Goal: Feedback & Contribution: Submit feedback/report problem

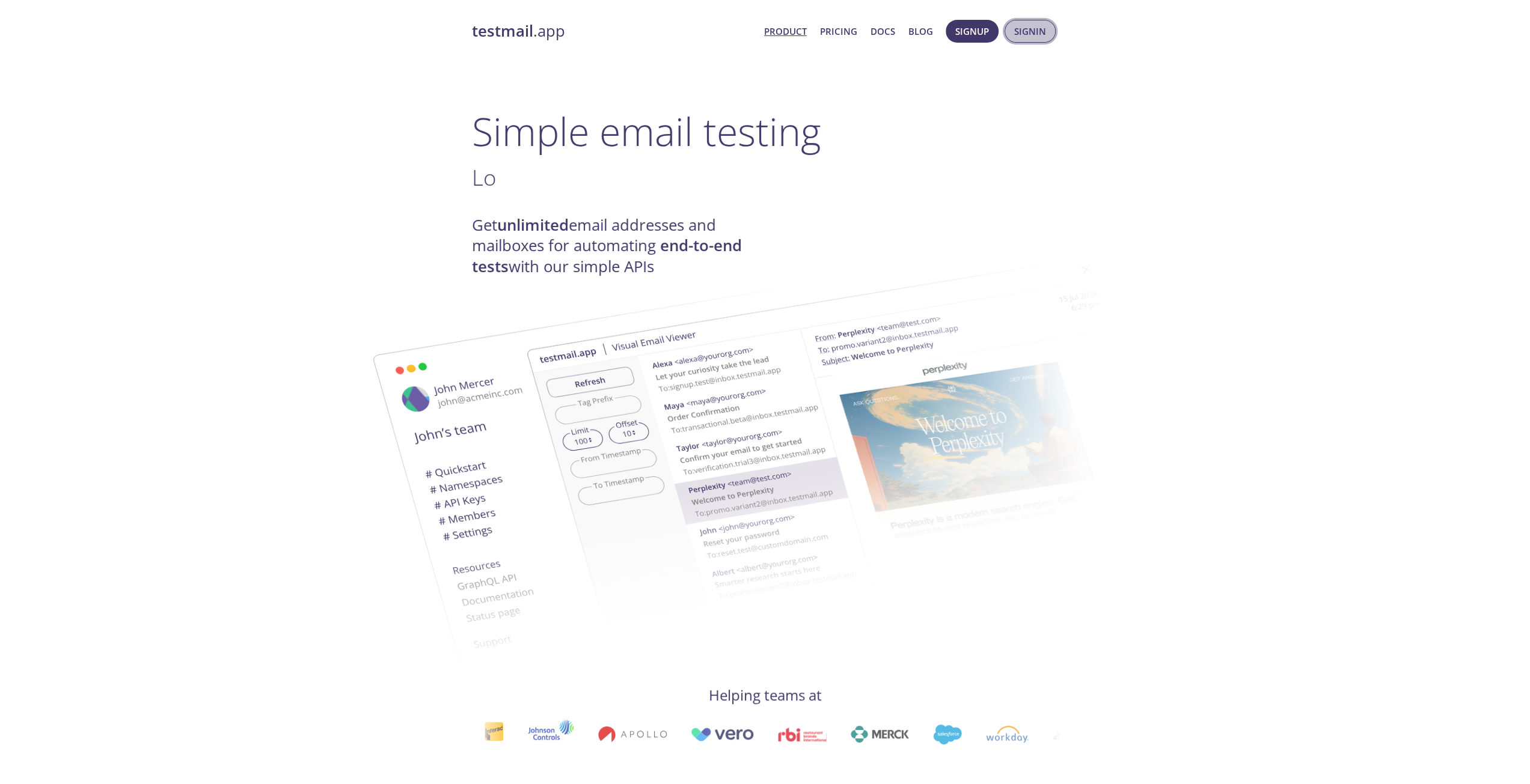
click at [1040, 26] on span "Signin" at bounding box center [1031, 31] width 32 height 15
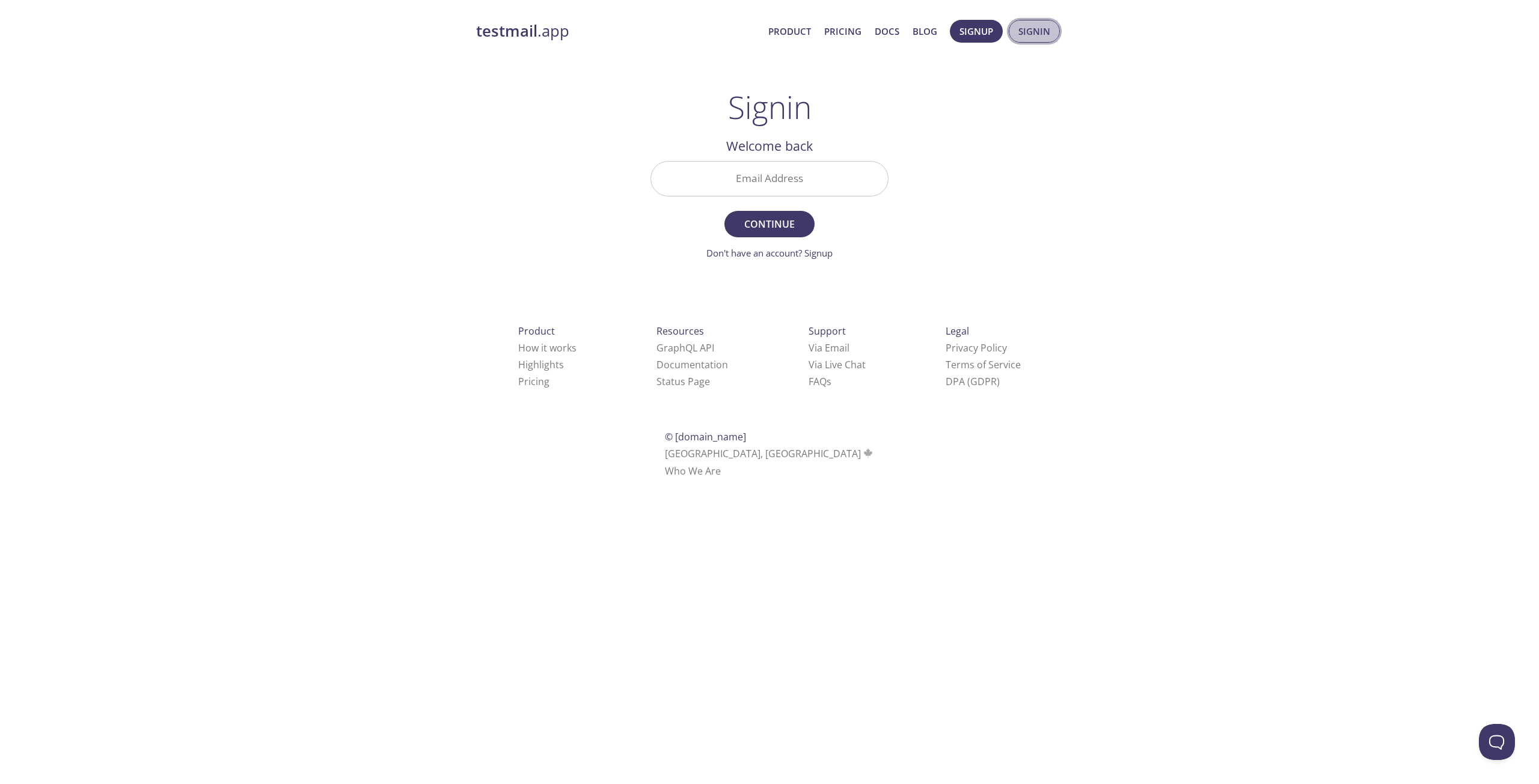
click at [1038, 25] on span "Signin" at bounding box center [1034, 31] width 32 height 15
click at [717, 175] on input "Email Address" at bounding box center [769, 179] width 237 height 34
paste input "[EMAIL_ADDRESS][DOMAIN_NAME]"
click at [780, 227] on span "Continue" at bounding box center [769, 224] width 64 height 17
drag, startPoint x: 789, startPoint y: 159, endPoint x: 1159, endPoint y: 352, distance: 417.3
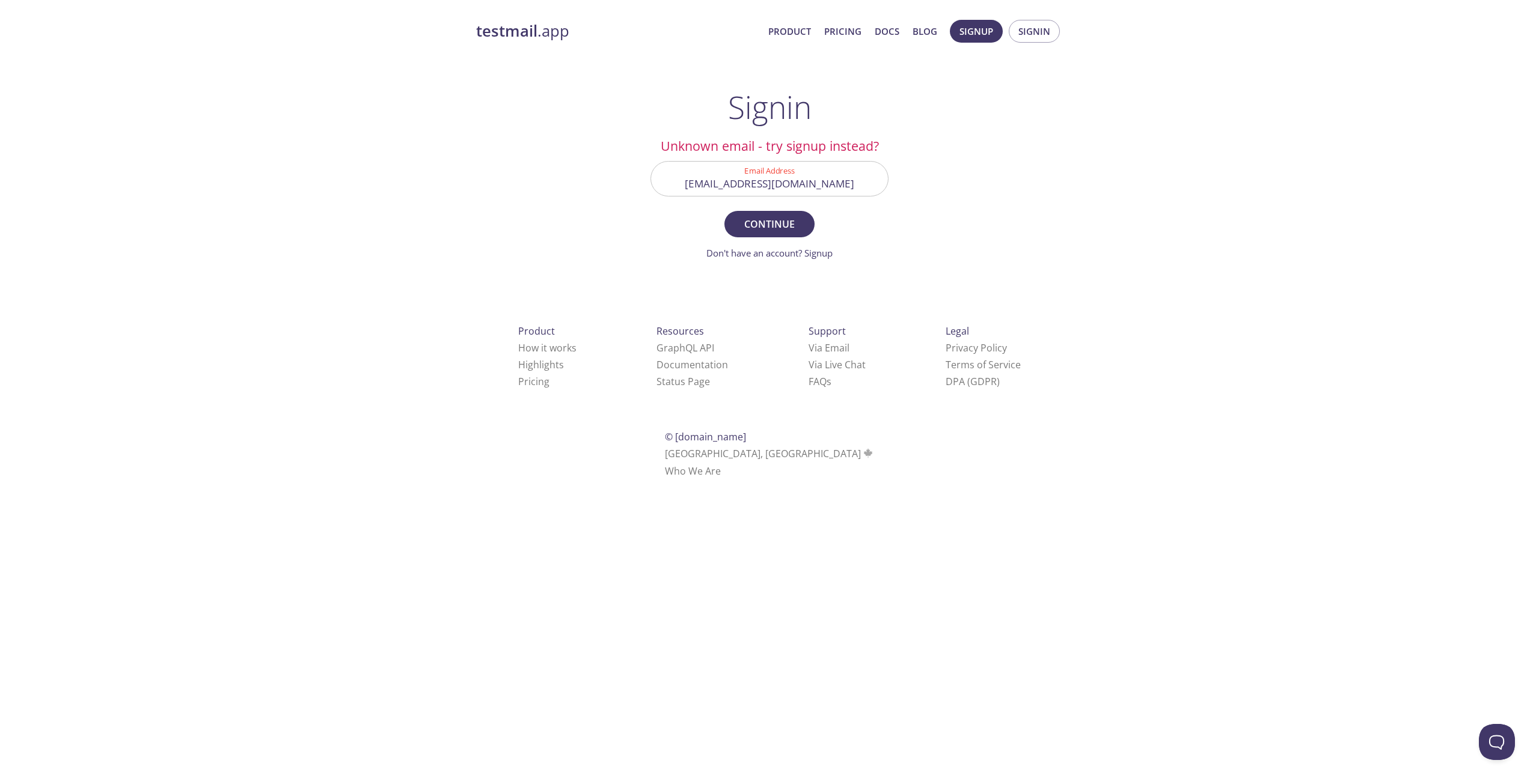
click at [1155, 340] on div "testmail .app Product Pricing Docs Blog Signup Signin Signin Unknown email - tr…" at bounding box center [770, 262] width 1539 height 501
click at [831, 188] on input "[EMAIL_ADDRESS][DOMAIN_NAME]" at bounding box center [769, 179] width 237 height 34
click at [832, 187] on input "[EMAIL_ADDRESS][DOMAIN_NAME]" at bounding box center [769, 179] width 237 height 34
paste input "thomas24yxpr74@gmail.com-"
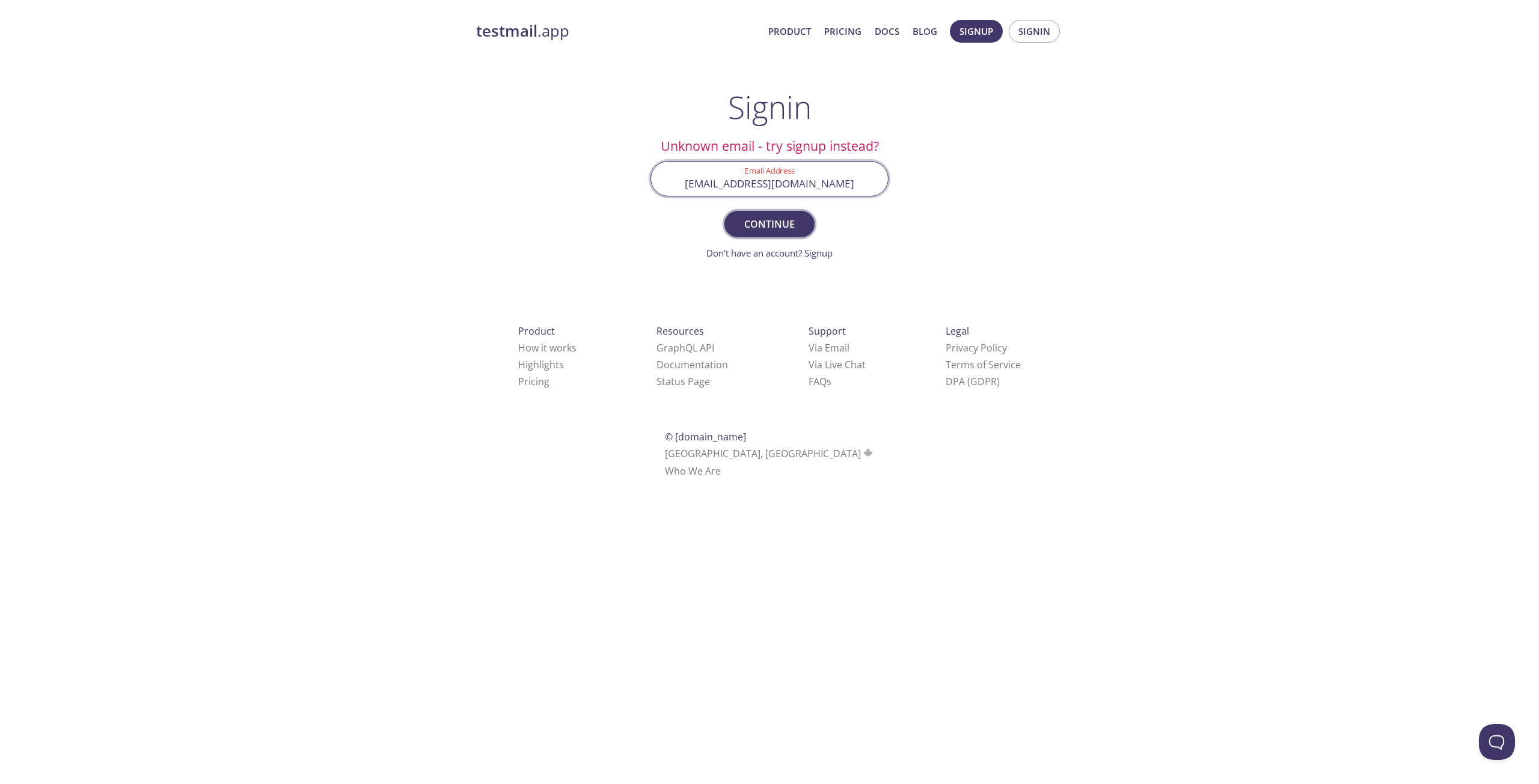
click at [782, 222] on span "Continue" at bounding box center [769, 224] width 64 height 17
click at [776, 182] on input "[EMAIL_ADDRESS][DOMAIN_NAME]" at bounding box center [769, 179] width 237 height 34
paste input "jbls.ldw.4408"
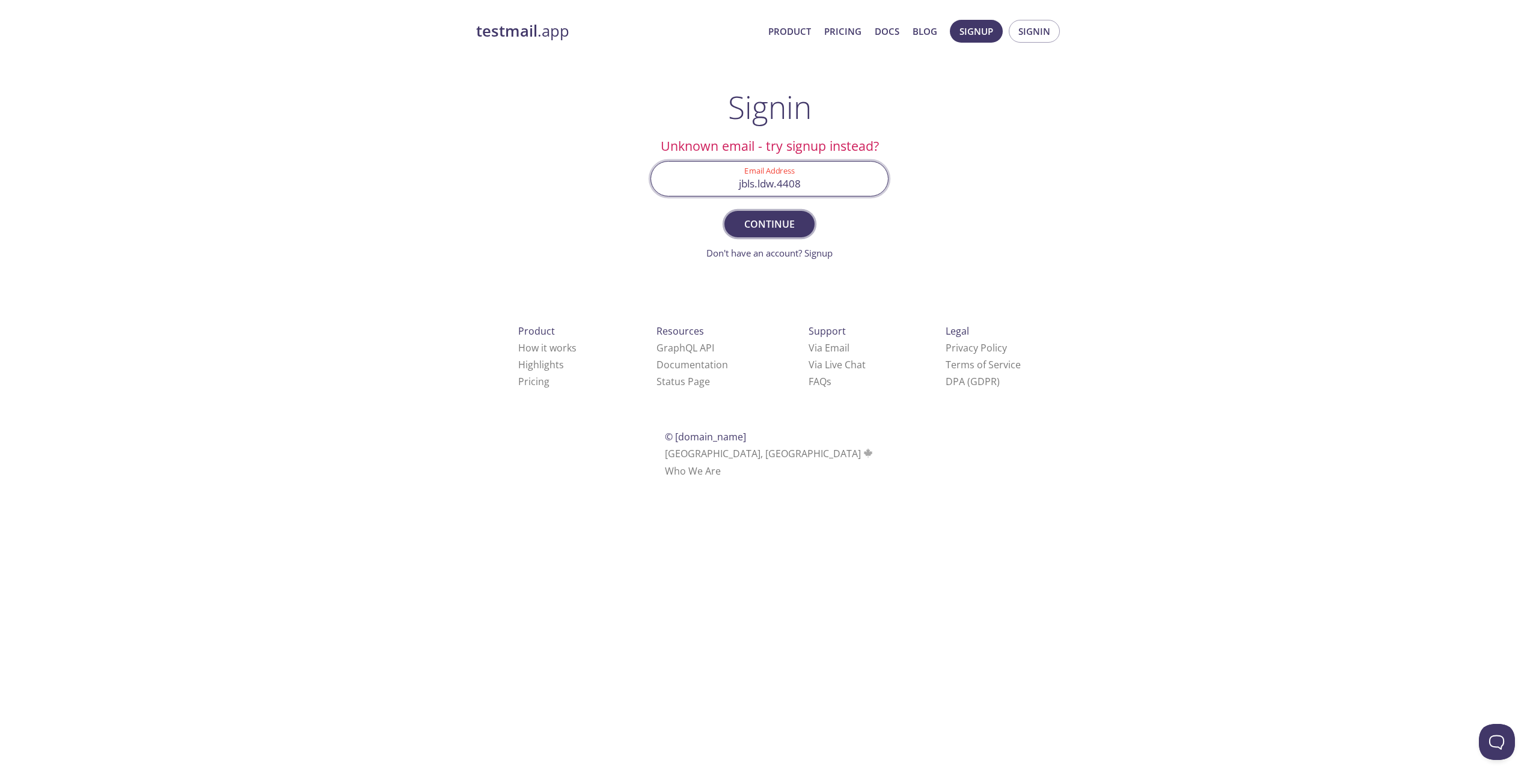
type input "jbls.ldw.4408"
click at [781, 217] on span "Continue" at bounding box center [769, 224] width 64 height 17
click at [981, 34] on span "Signup" at bounding box center [976, 31] width 33 height 15
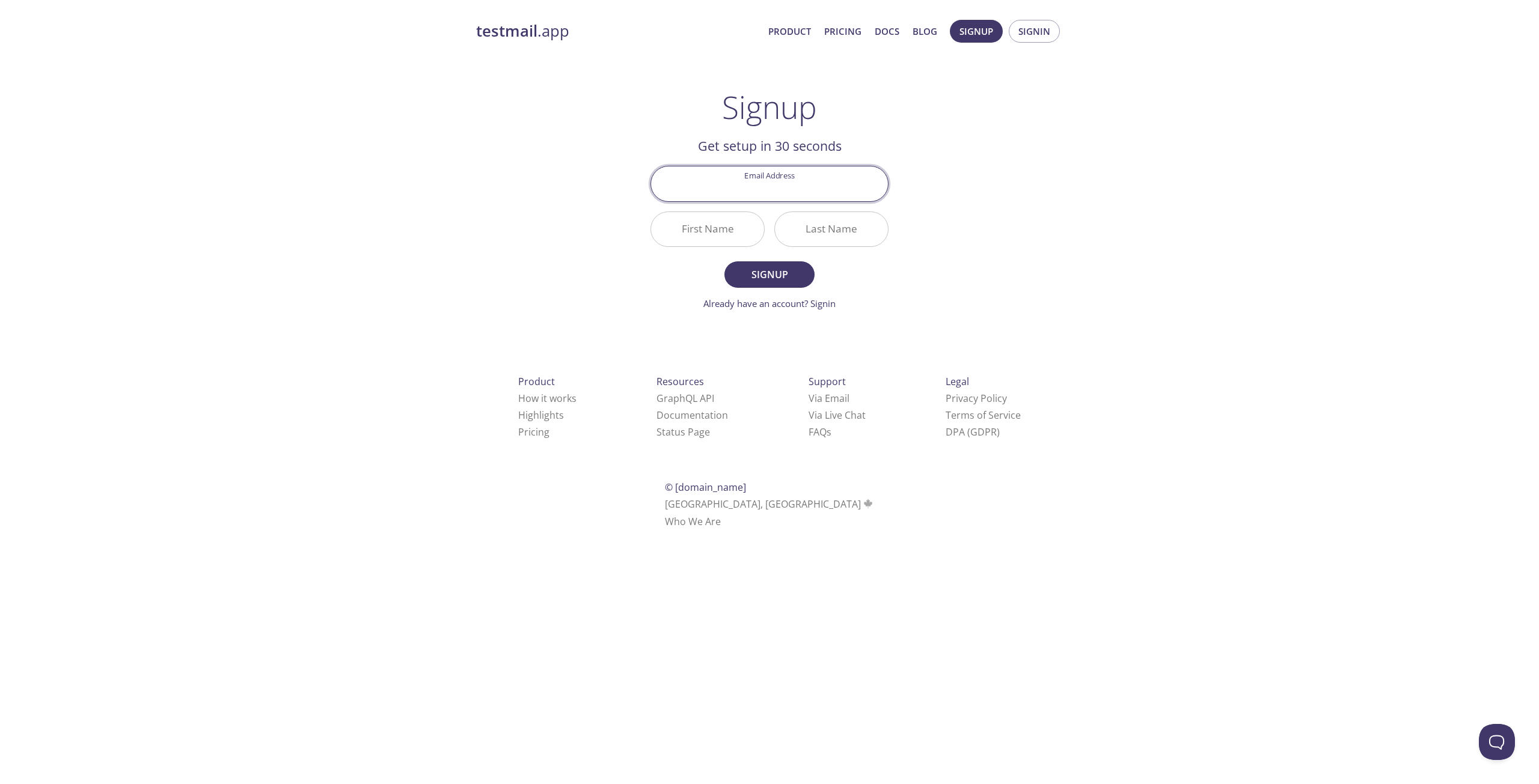
click at [778, 189] on input "Email Address" at bounding box center [769, 183] width 237 height 34
type input "pupu520."
click at [789, 278] on span "Signup" at bounding box center [769, 274] width 64 height 17
click at [802, 195] on input "pupu520." at bounding box center [769, 183] width 237 height 34
type input "pupu520"
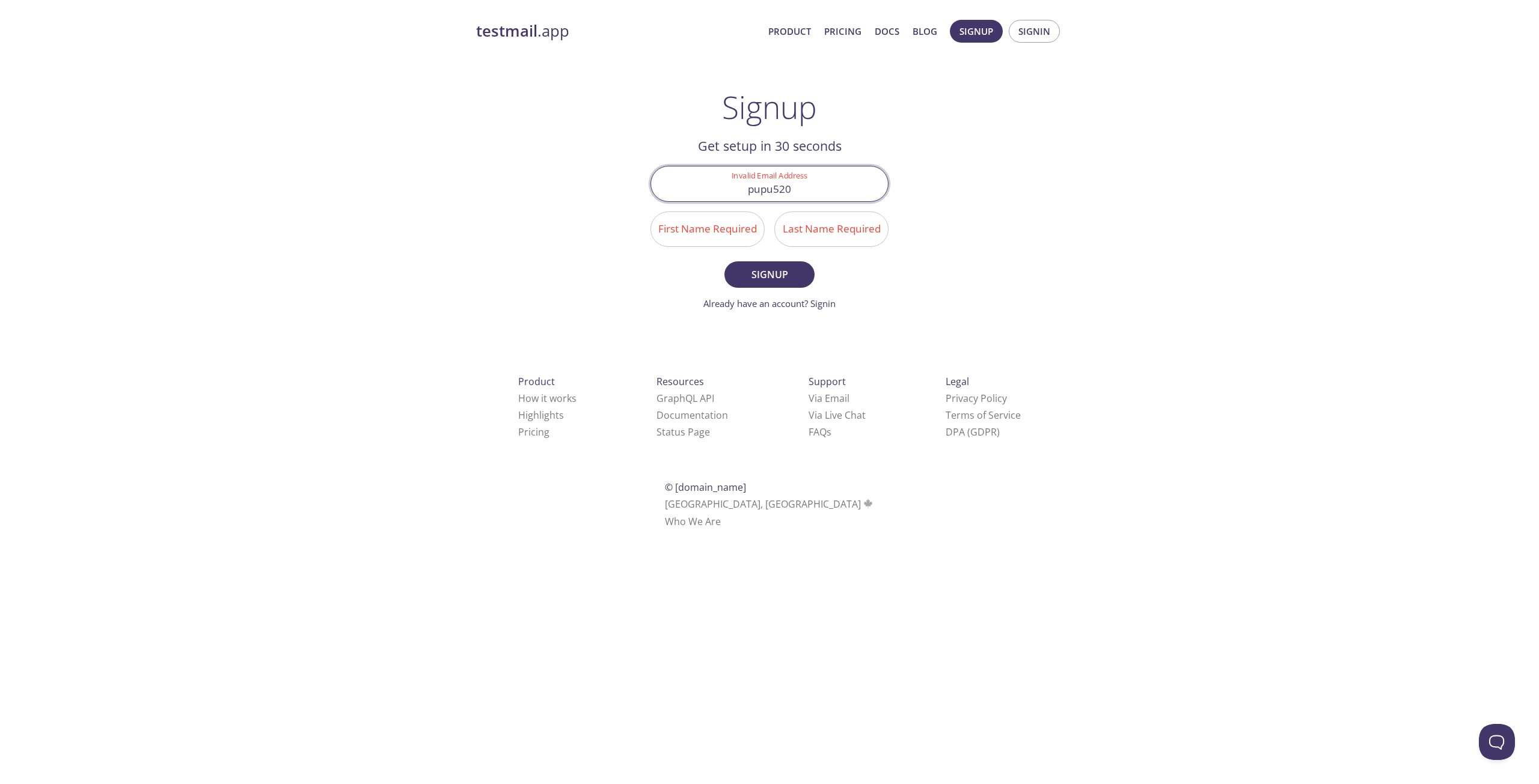
click at [674, 227] on input "First Name Required" at bounding box center [707, 229] width 113 height 34
type input "Pupu"
click at [810, 220] on input "Last Name Required" at bounding box center [831, 229] width 113 height 34
type input "yang"
click at [787, 267] on span "Signup" at bounding box center [769, 274] width 64 height 17
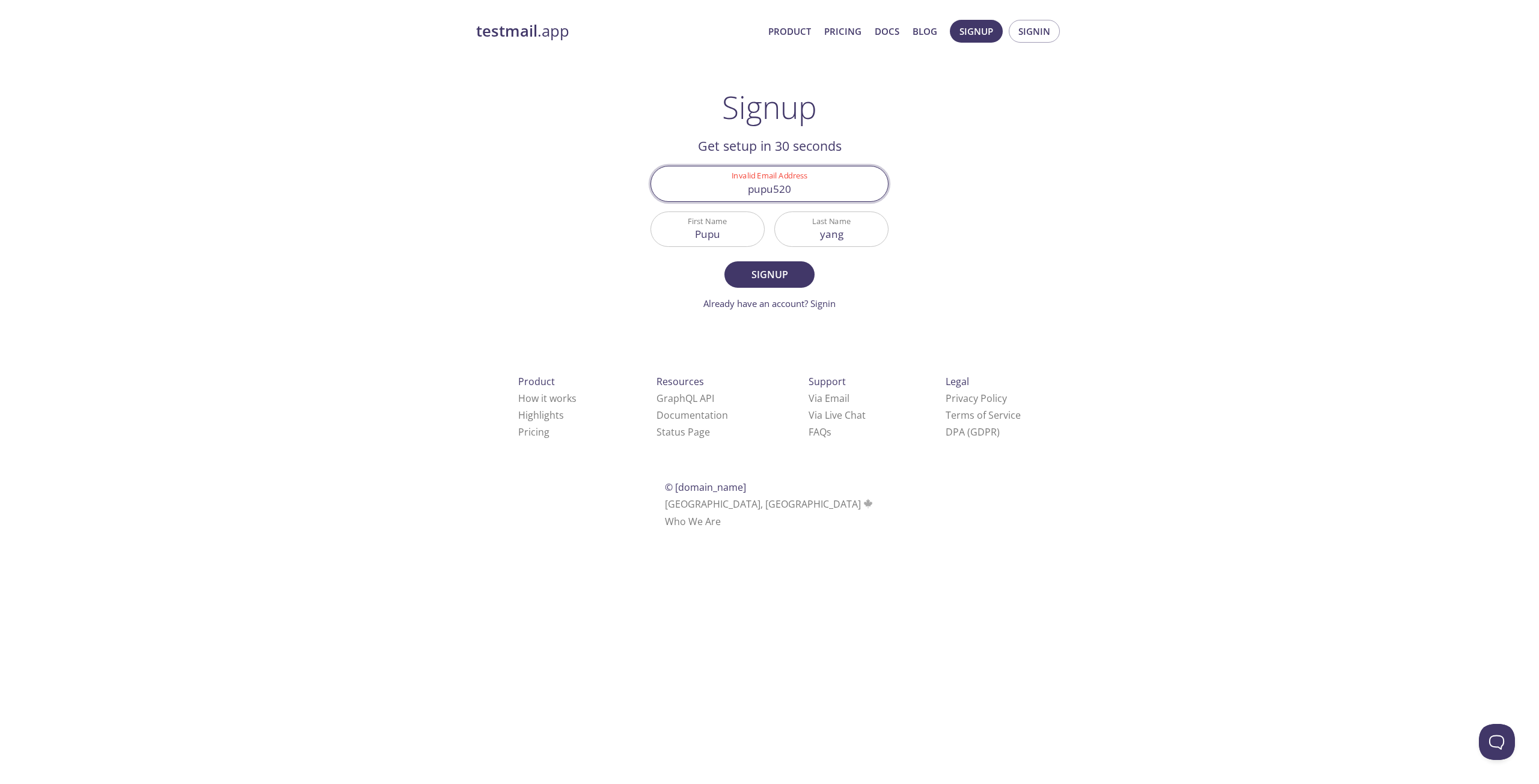
click at [761, 190] on input "pupu520" at bounding box center [769, 183] width 237 height 34
paste input "[EMAIL_ADDRESS][DOMAIN_NAME]"
type input "[EMAIL_ADDRESS][DOMAIN_NAME]"
click at [767, 269] on span "Signup" at bounding box center [769, 274] width 64 height 17
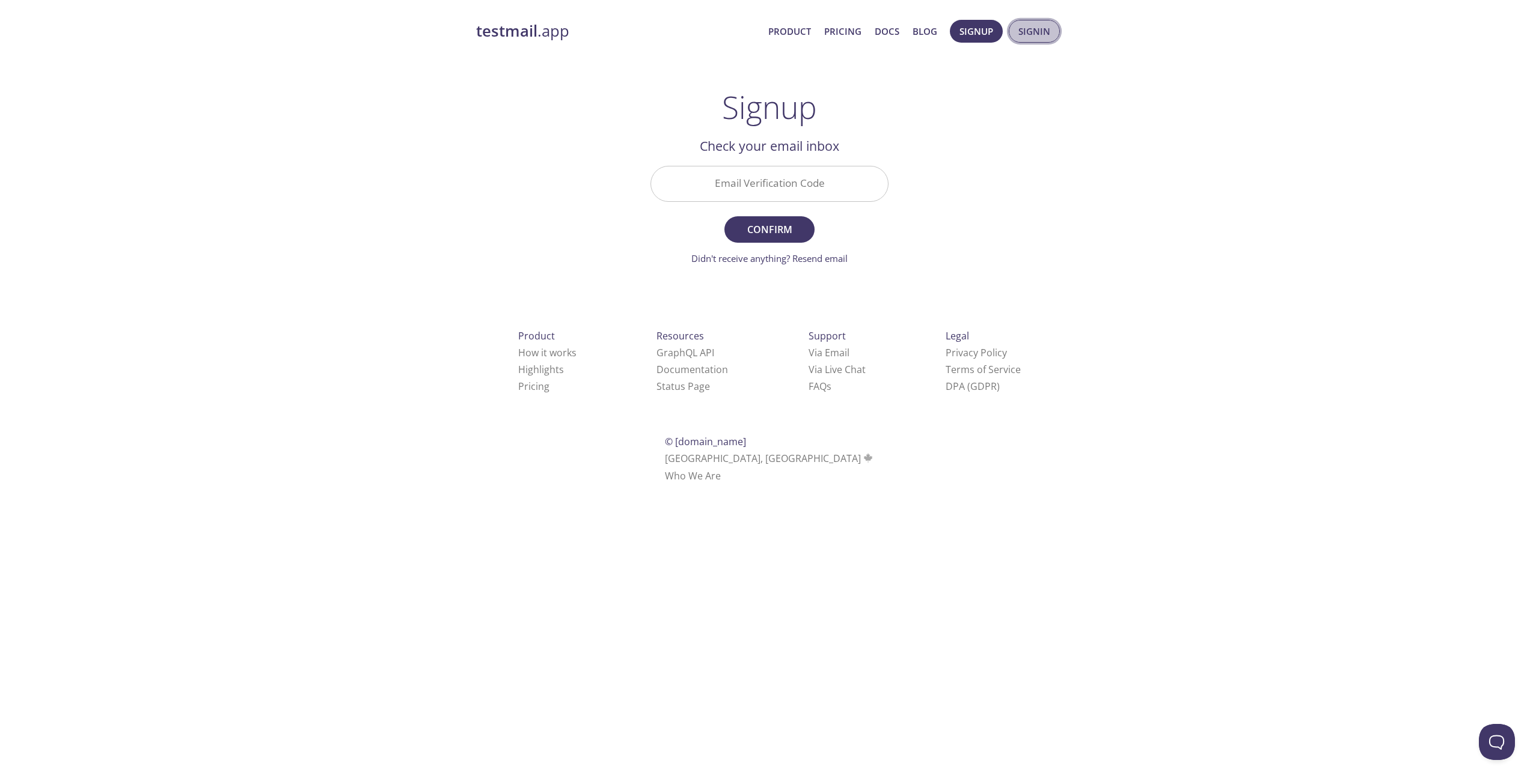
click at [1018, 30] on button "Signin" at bounding box center [1034, 31] width 51 height 23
click at [808, 371] on li "Via Live Chat" at bounding box center [837, 365] width 57 height 17
click at [808, 366] on link "Via Live Chat" at bounding box center [837, 365] width 57 height 13
click at [1041, 34] on span "Signin" at bounding box center [1034, 31] width 32 height 15
click at [792, 175] on input "Email Address" at bounding box center [769, 179] width 237 height 34
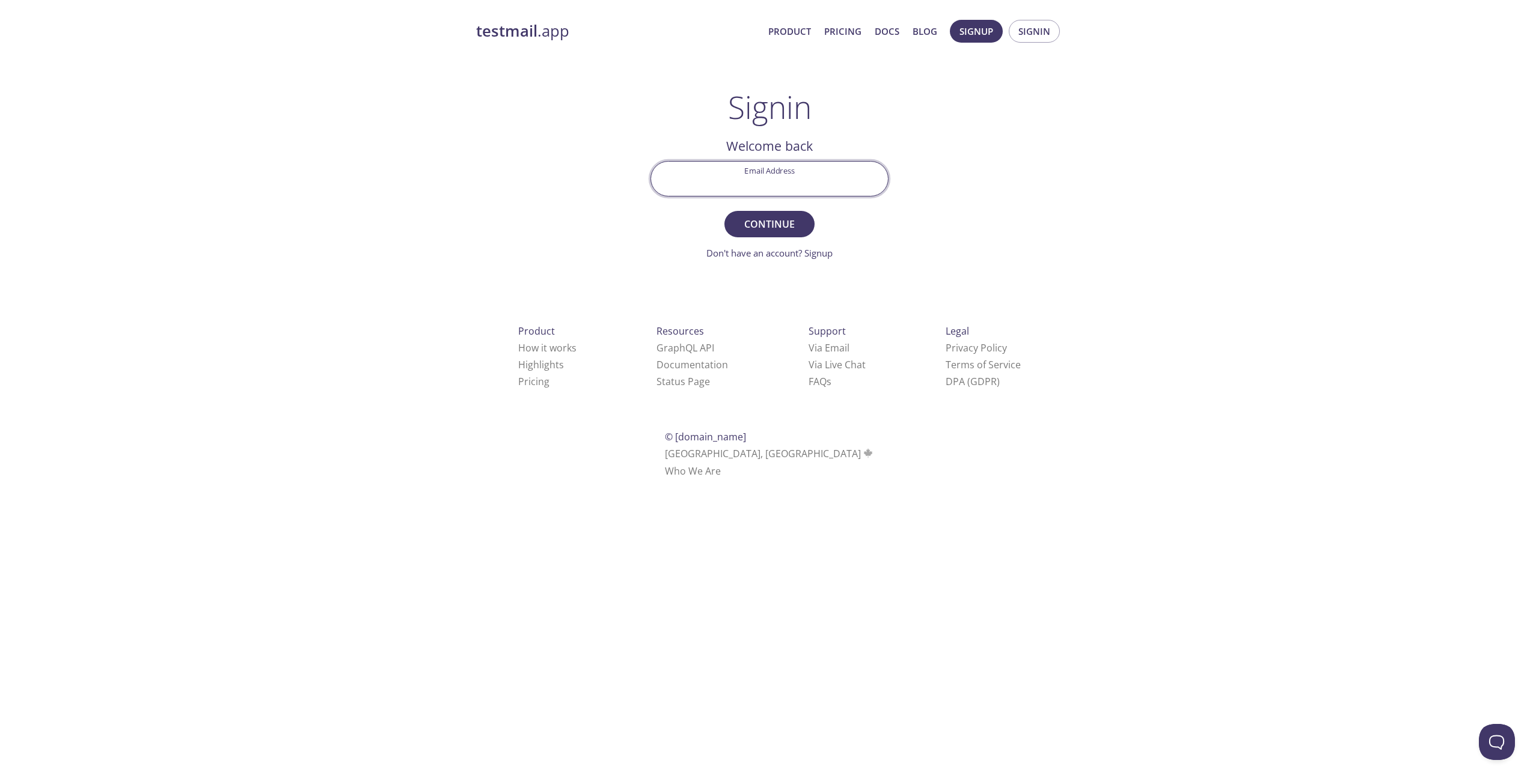
paste input "n6ryi7t$&"
type input "n6ryi7t$&"
drag, startPoint x: 810, startPoint y: 181, endPoint x: 627, endPoint y: 166, distance: 183.6
click at [630, 167] on div "testmail .app Product Pricing Docs Blog Signup Signin Signin Welcome back Email…" at bounding box center [770, 262] width 616 height 501
click at [784, 189] on input "Email Address" at bounding box center [769, 179] width 237 height 34
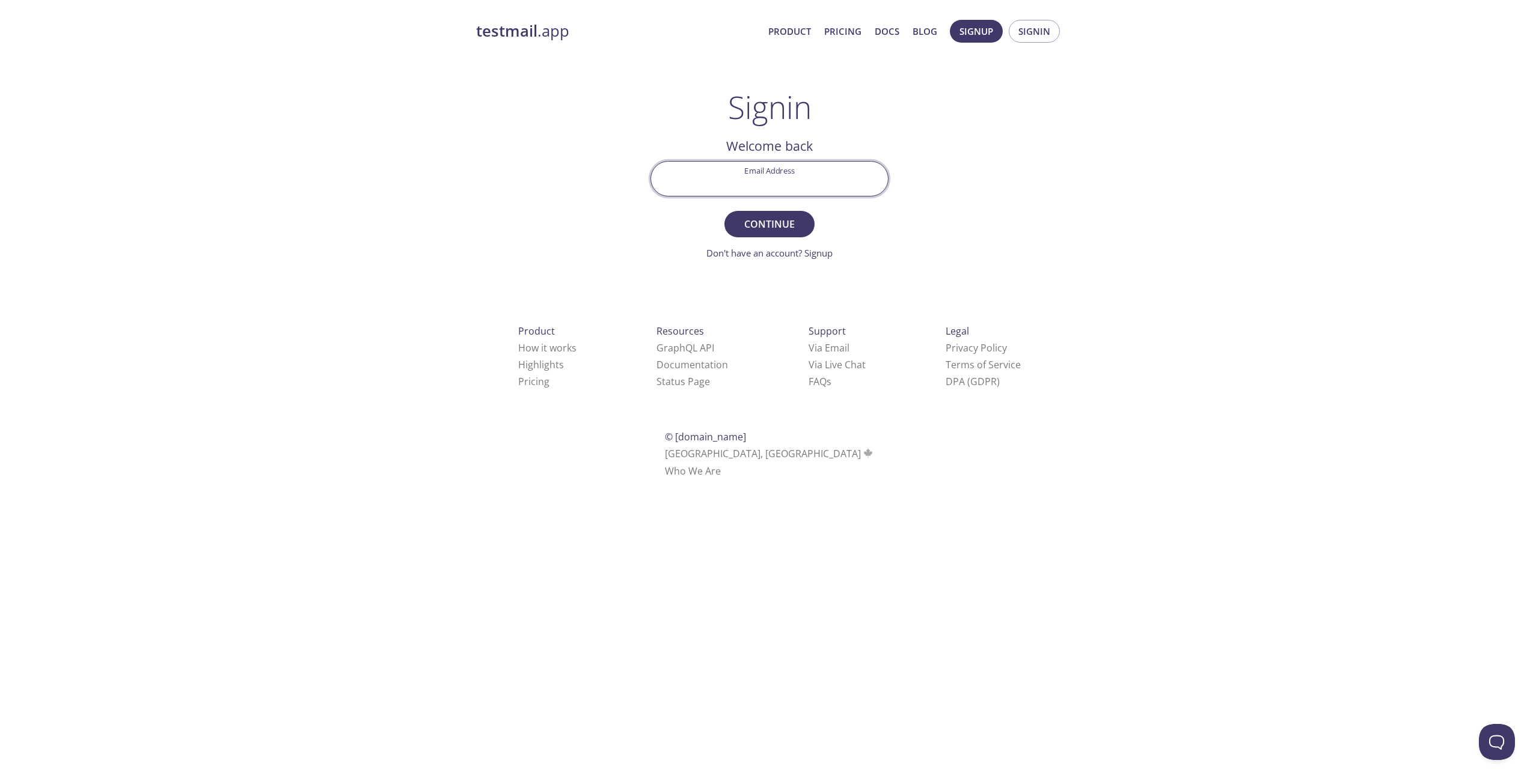
type input "[EMAIL_ADDRESS][DOMAIN_NAME]"
click at [773, 226] on span "Continue" at bounding box center [769, 224] width 64 height 17
click at [736, 247] on link "Don't have an account? Signup" at bounding box center [770, 253] width 126 height 12
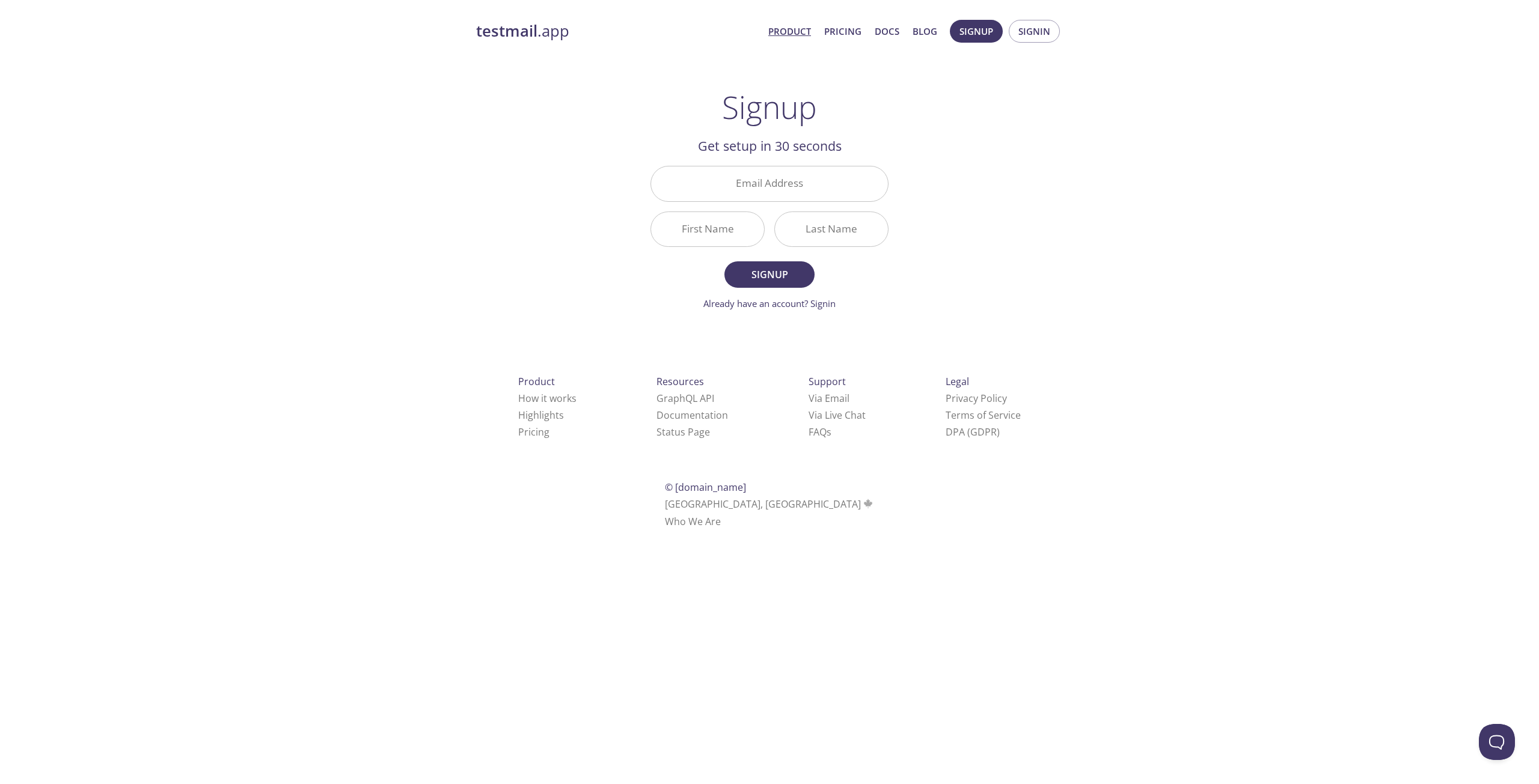
click at [777, 30] on link "Product" at bounding box center [789, 31] width 43 height 15
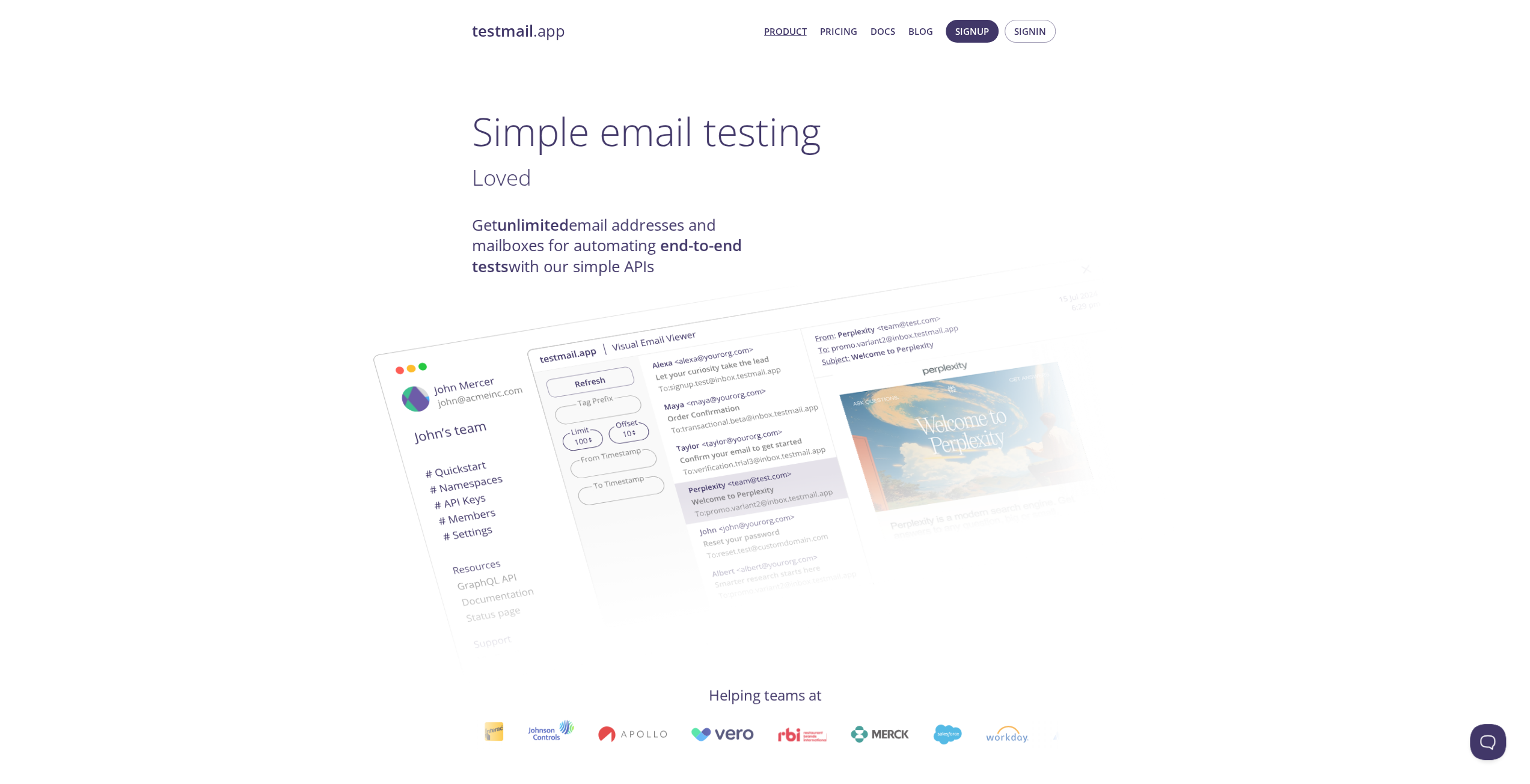
click at [496, 34] on strong "testmail" at bounding box center [502, 31] width 61 height 21
click at [514, 36] on strong "testmail" at bounding box center [502, 31] width 61 height 21
click at [1031, 29] on span "Signin" at bounding box center [1031, 31] width 32 height 15
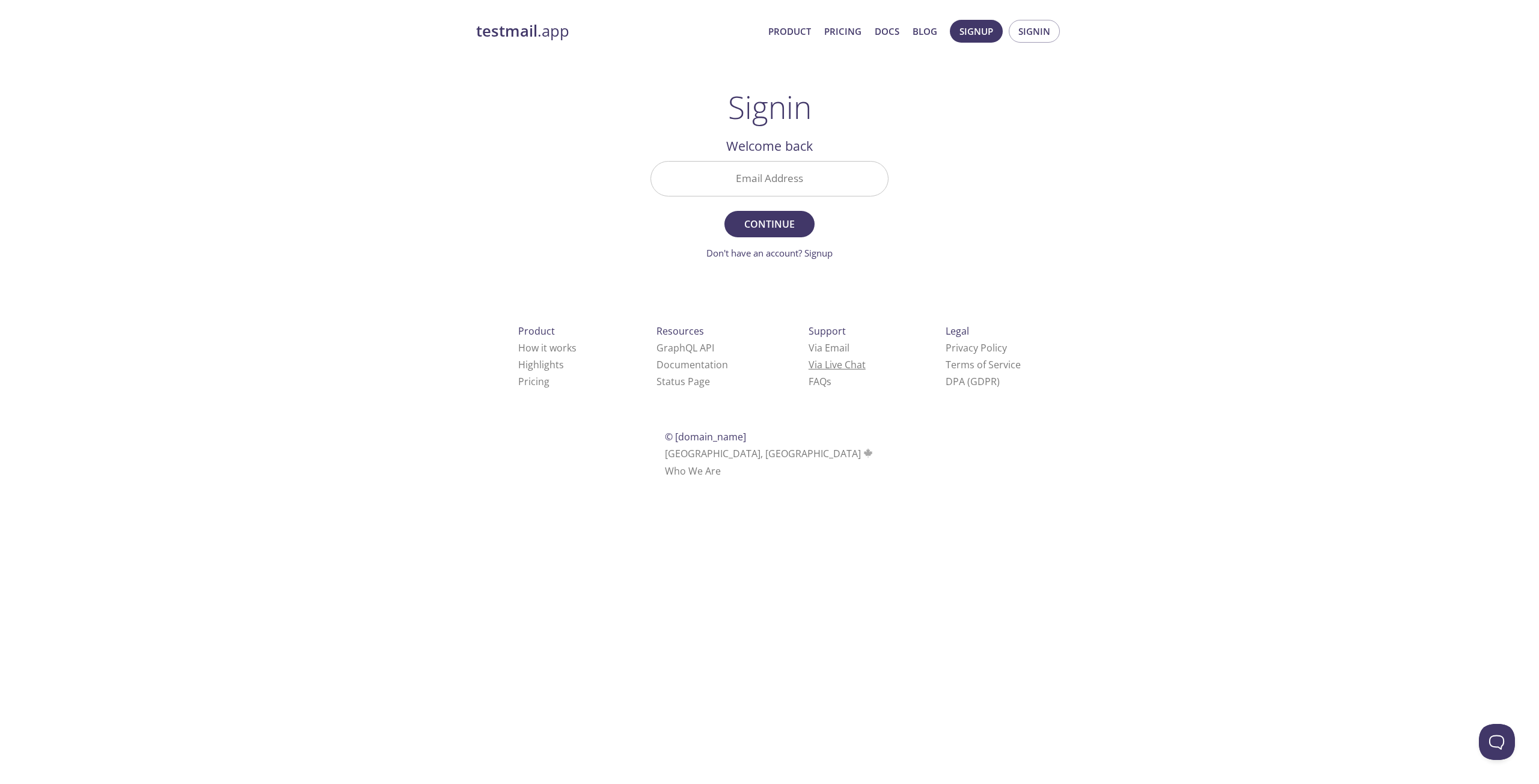
click at [808, 366] on link "Via Live Chat" at bounding box center [837, 365] width 57 height 13
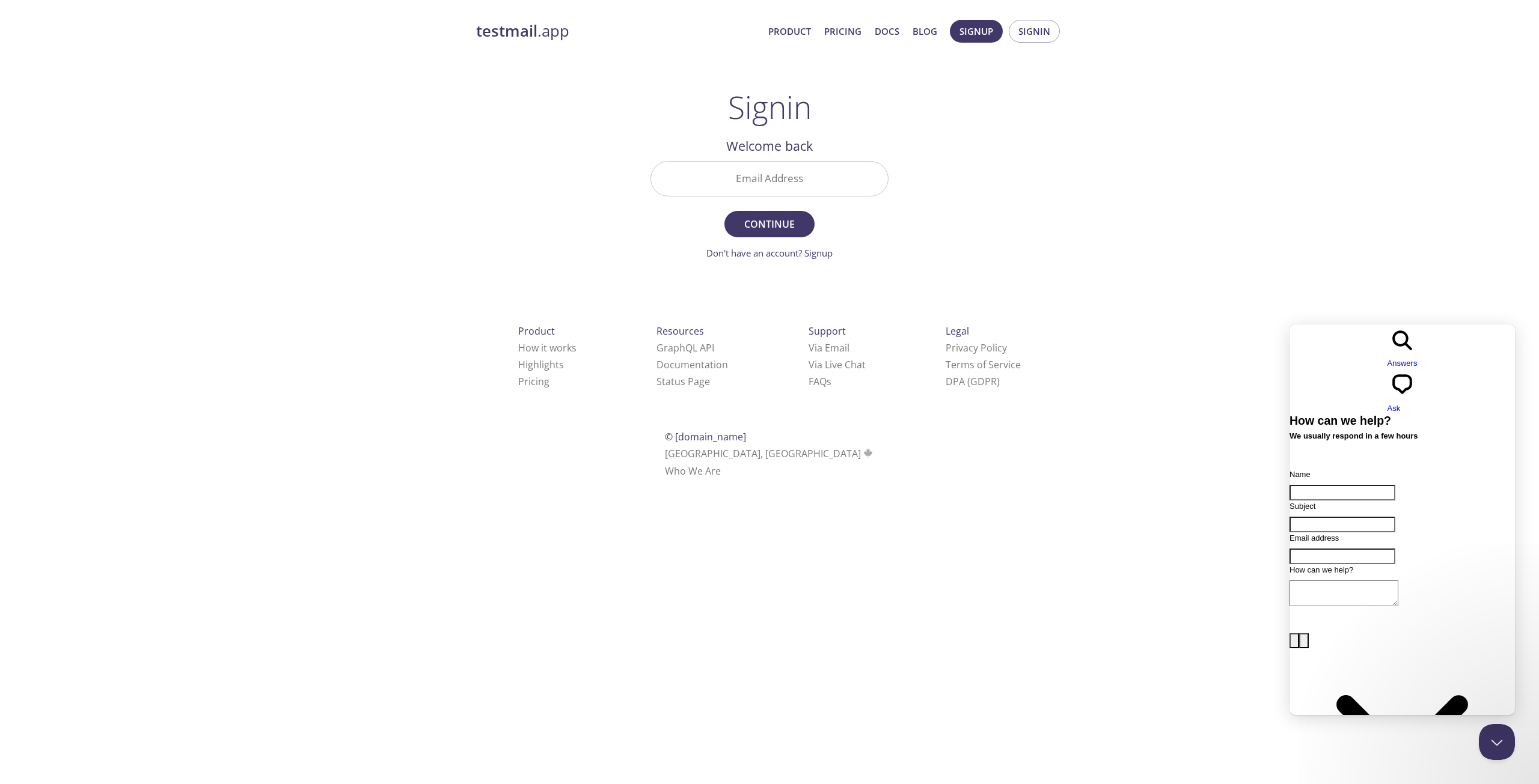
click at [1355, 485] on input "Name" at bounding box center [1342, 492] width 106 height 15
type input "y"
type input "pupu"
click at [1375, 610] on div "Contact form" at bounding box center [1402, 610] width 226 height 0
click at [1336, 549] on input "Email address" at bounding box center [1342, 556] width 106 height 15
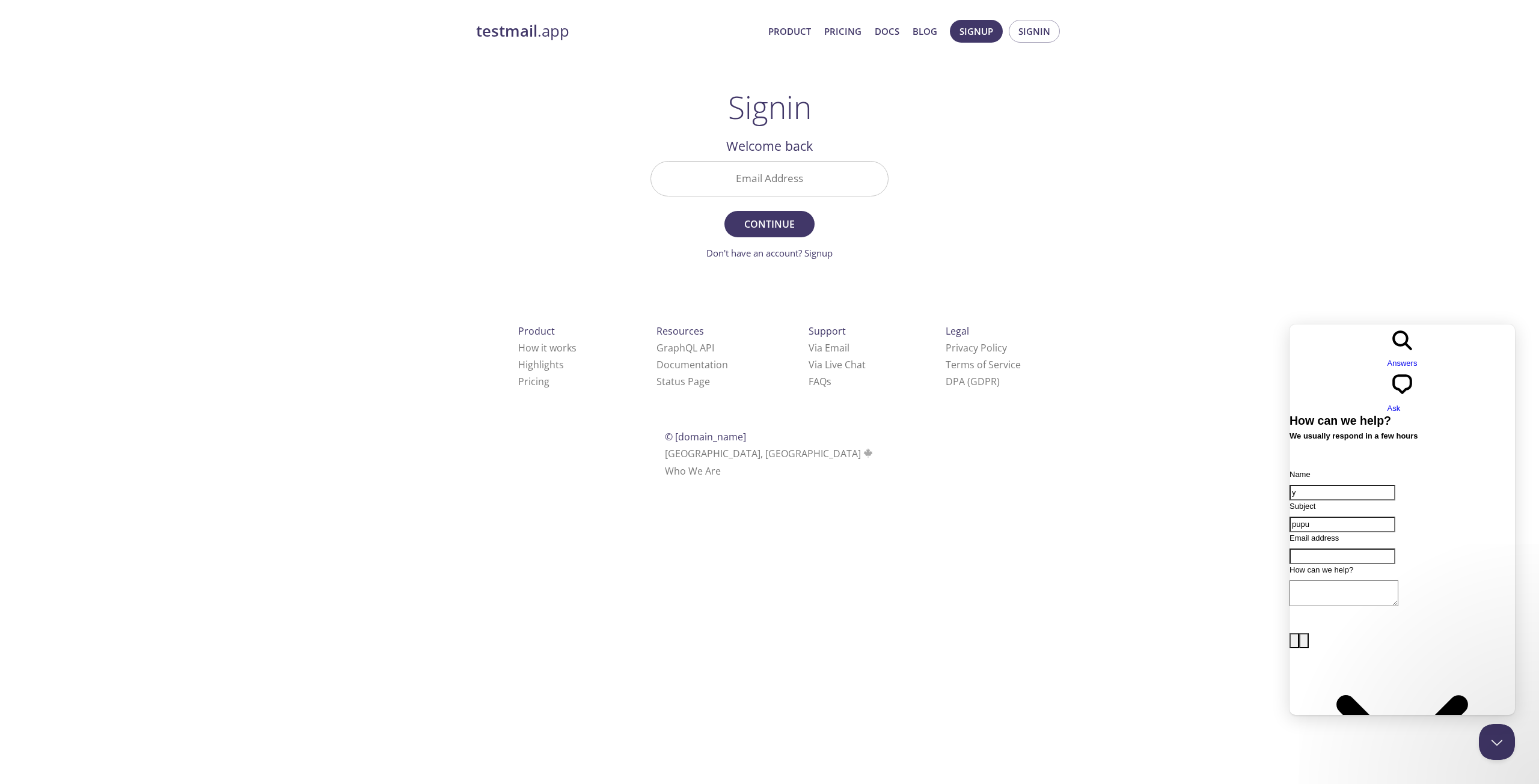
click at [1384, 549] on input "Email address" at bounding box center [1342, 556] width 106 height 15
paste input "owenhall7ckz@outlook.com-"
type input "owenhall7ckz@outlook.com-"
drag, startPoint x: 1342, startPoint y: 584, endPoint x: 1374, endPoint y: 587, distance: 32.1
click at [1343, 584] on textarea "How can we help?" at bounding box center [1344, 593] width 109 height 26
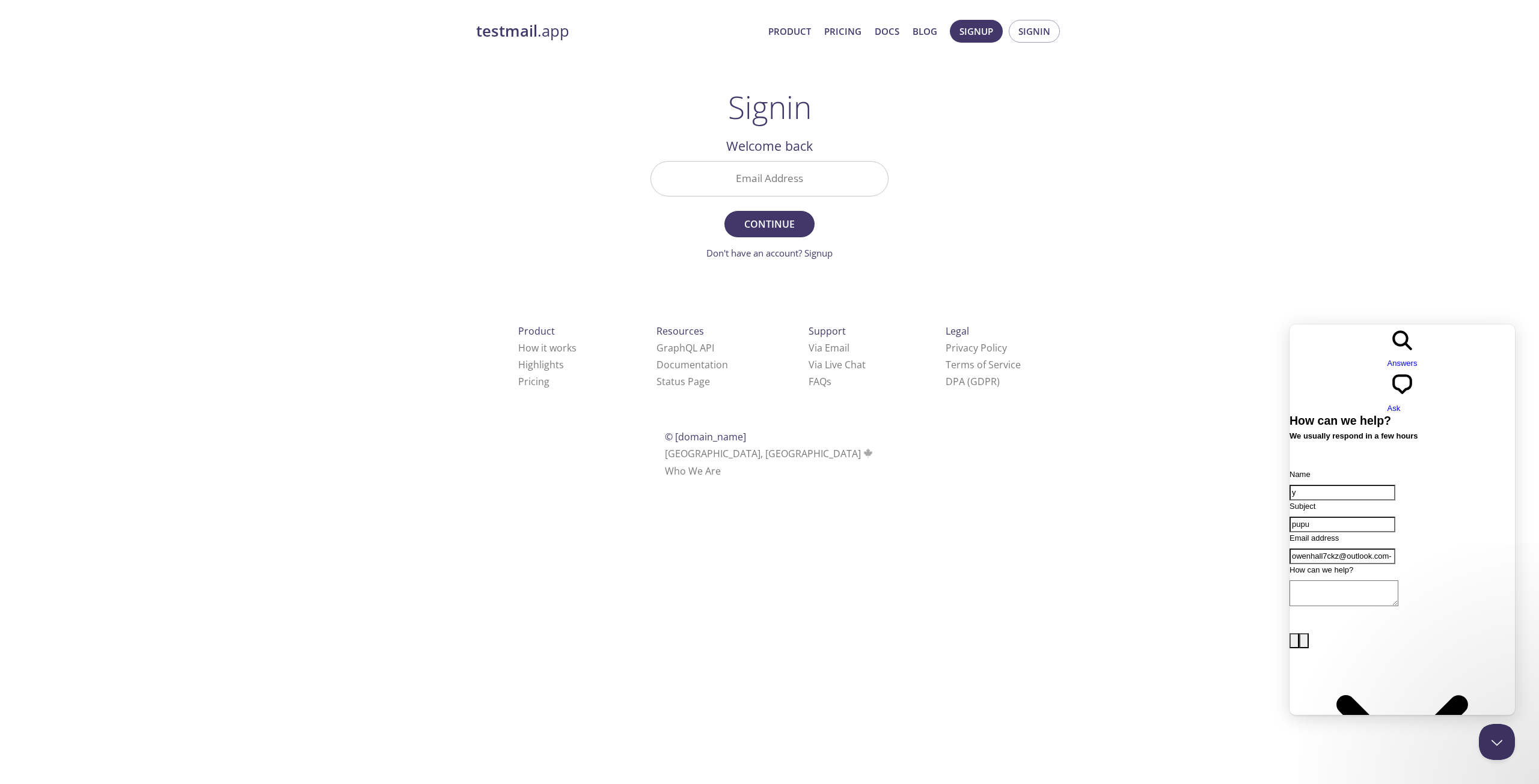
click at [1343, 580] on textarea "How can we help?" at bounding box center [1344, 593] width 109 height 26
paste textarea "g2wi.ee041e7gsv@inbox.testmail.app----"
click at [1313, 580] on textarea "[EMAIL_ADDRESS][DOMAIN_NAME]" at bounding box center [1344, 593] width 109 height 26
click at [1398, 583] on textarea "[EMAIL_ADDRESS][DOMAIN_NAME]" at bounding box center [1344, 593] width 109 height 26
click at [1398, 580] on textarea "[EMAIL_ADDRESS][DOMAIN_NAME]" at bounding box center [1344, 593] width 109 height 26
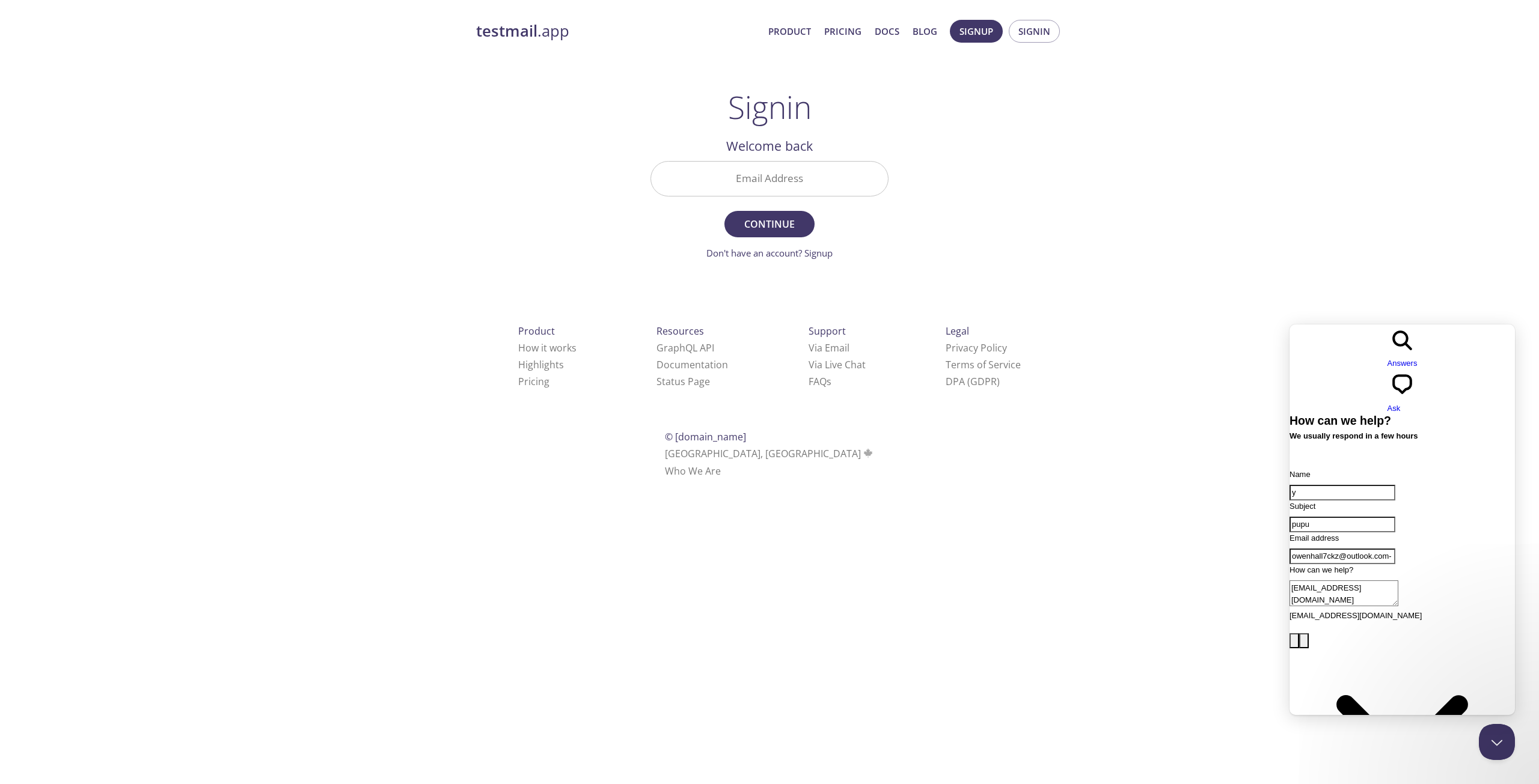
paste textarea "Why does my account show invalid email address?"
type textarea "[EMAIL_ADDRESS][DOMAIN_NAME] Why does my account show invalid email address?"
drag, startPoint x: 1435, startPoint y: 645, endPoint x: 1491, endPoint y: 651, distance: 56.3
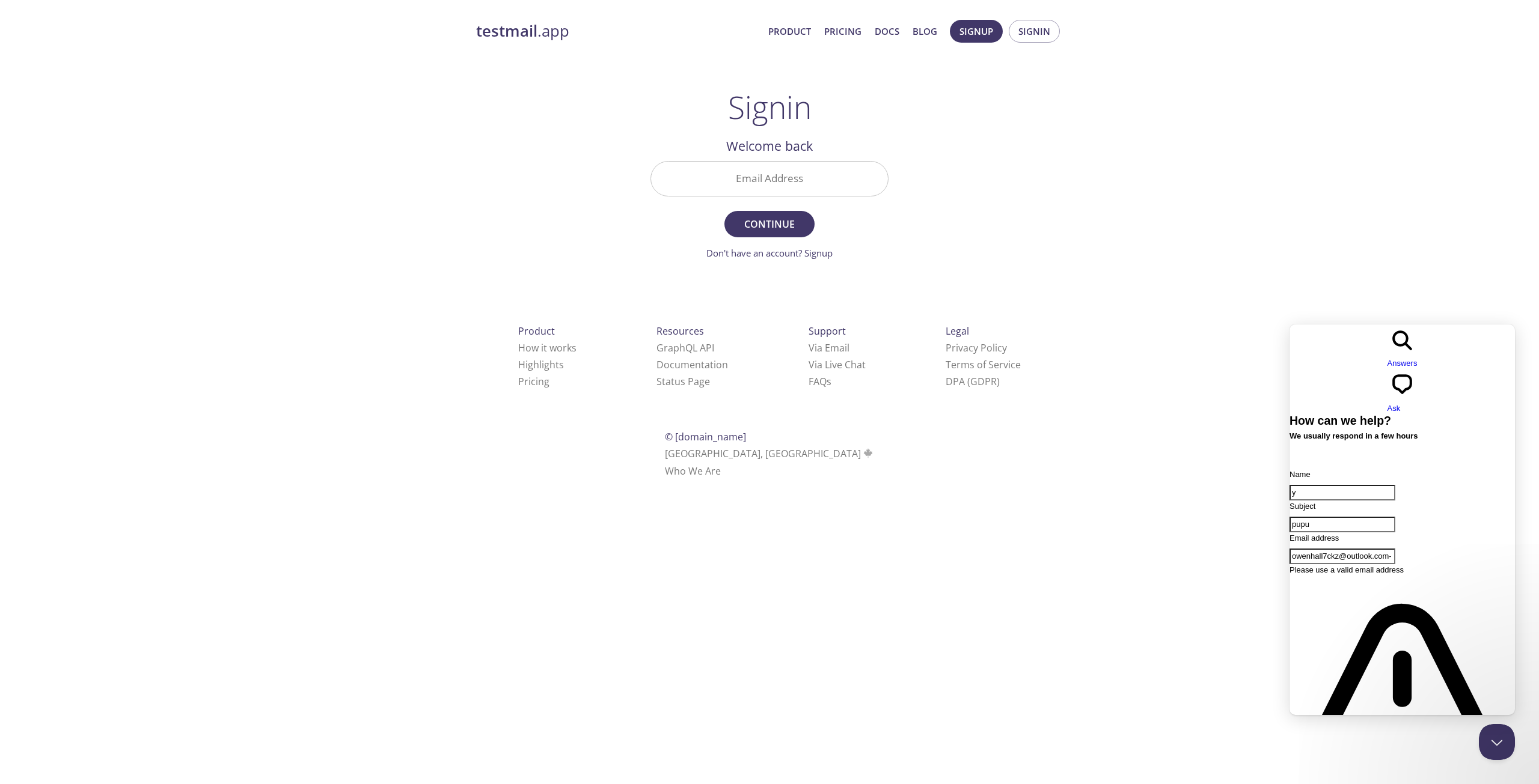
click at [1395, 549] on input "owenhall7ckz@outlook.com-" at bounding box center [1342, 556] width 106 height 15
type input "[EMAIL_ADDRESS][DOMAIN_NAME]"
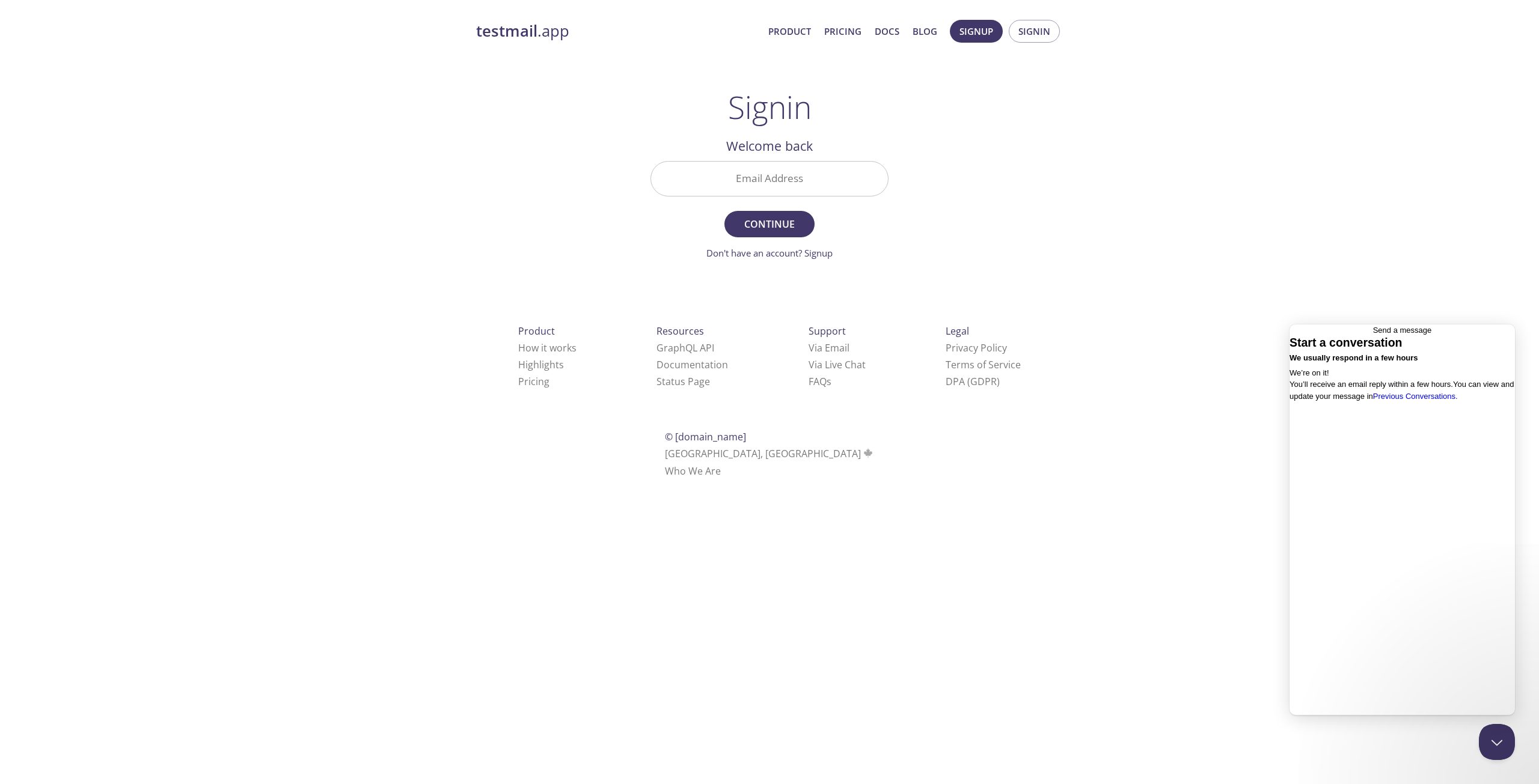
click at [1393, 401] on span "You’ll receive an email reply within a few hours. You can view and update your …" at bounding box center [1401, 390] width 224 height 21
click at [1399, 401] on link "Previous Conversations ." at bounding box center [1415, 396] width 85 height 9
click at [1336, 402] on link "pupu checkmark Received . Waiting for an answer" at bounding box center [1402, 463] width 226 height 252
